Goal: Find specific page/section

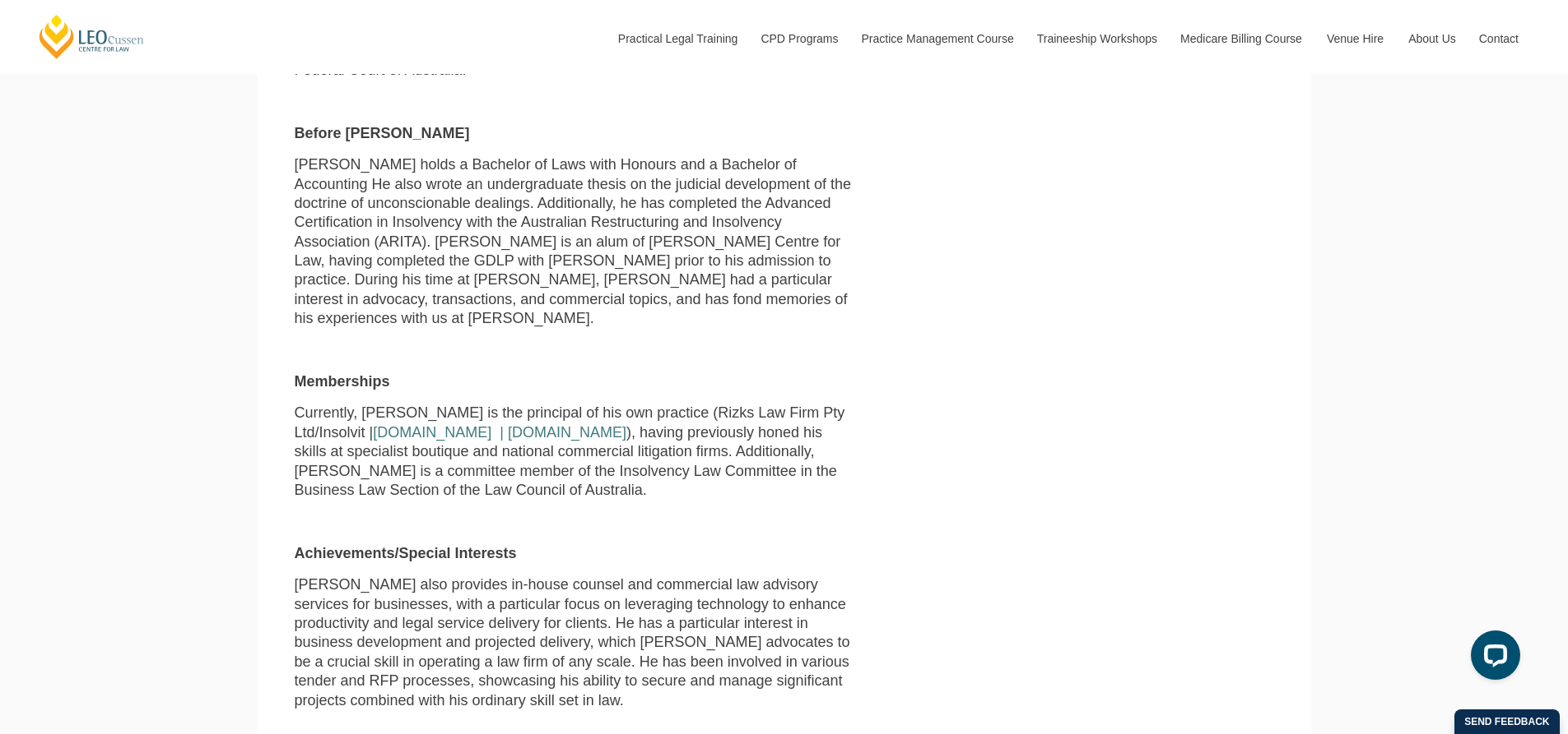
scroll to position [987, 0]
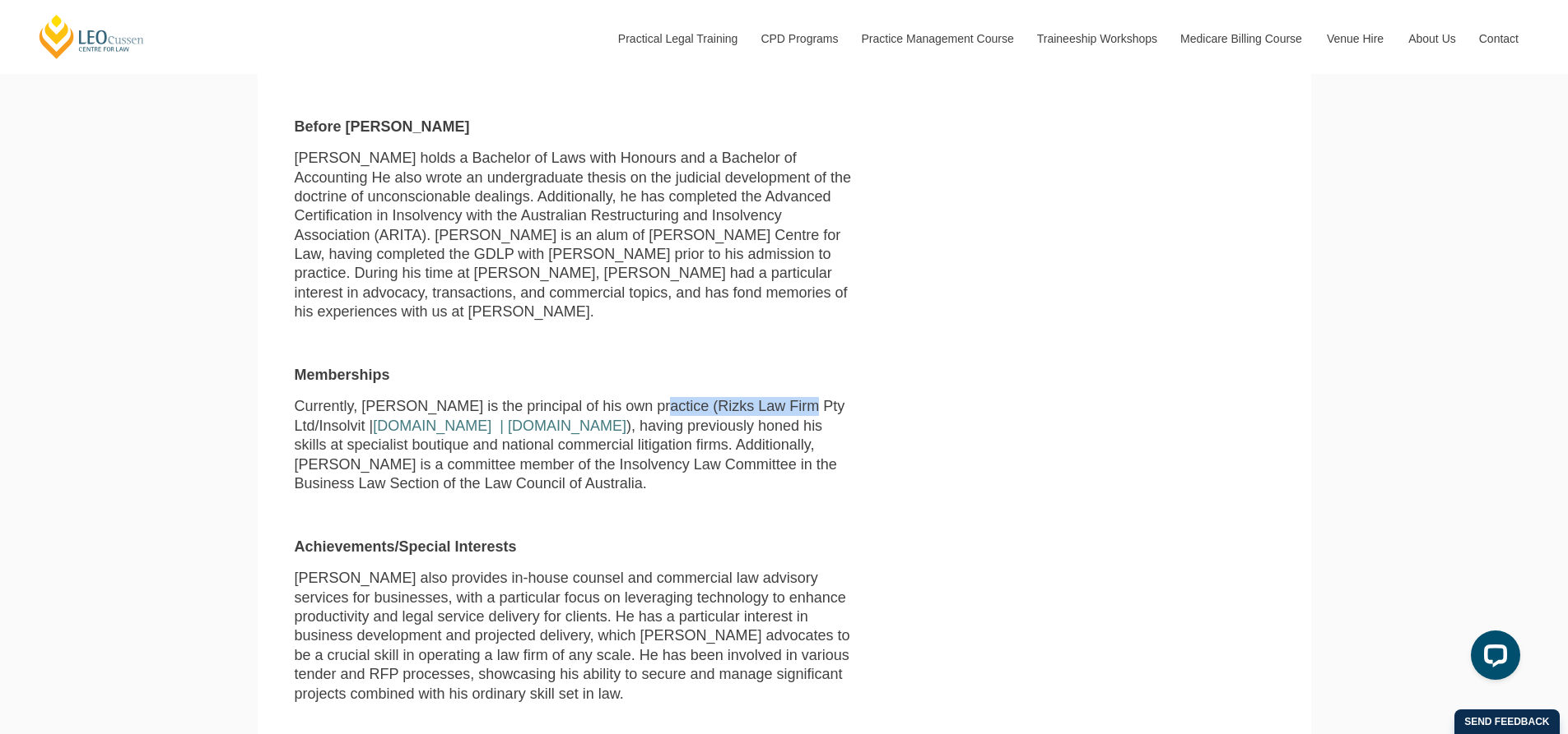
drag, startPoint x: 630, startPoint y: 369, endPoint x: 777, endPoint y: 368, distance: 147.0
click at [777, 398] on span "Currently, Elias is the principal of his own practice (Rizks Law Firm Pty Ltd/I…" at bounding box center [570, 444] width 550 height 93
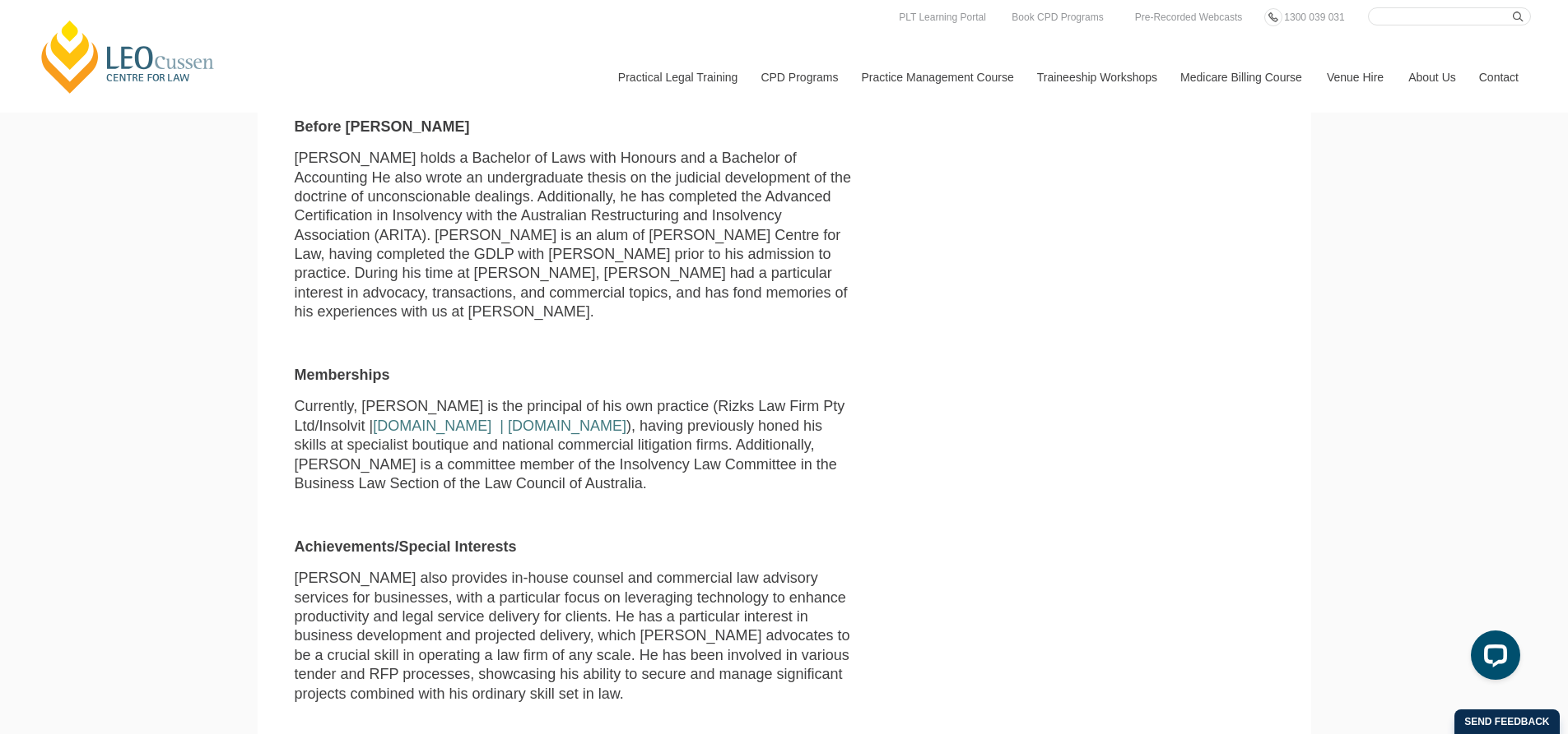
click at [554, 431] on span "Currently, Elias is the principal of his own practice (Rizks Law Firm Pty Ltd/I…" at bounding box center [570, 444] width 550 height 93
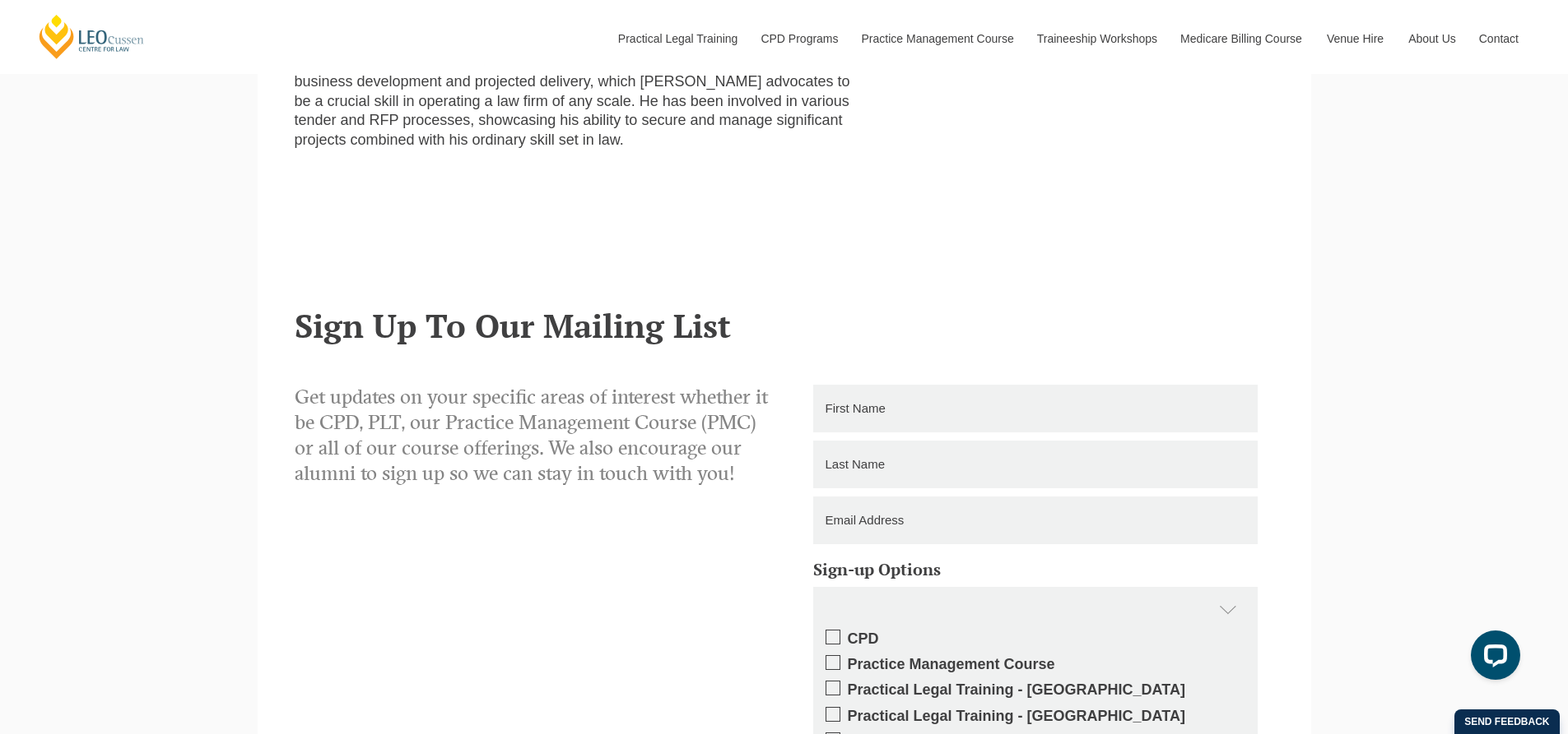
scroll to position [1562, 0]
